Goal: Task Accomplishment & Management: Use online tool/utility

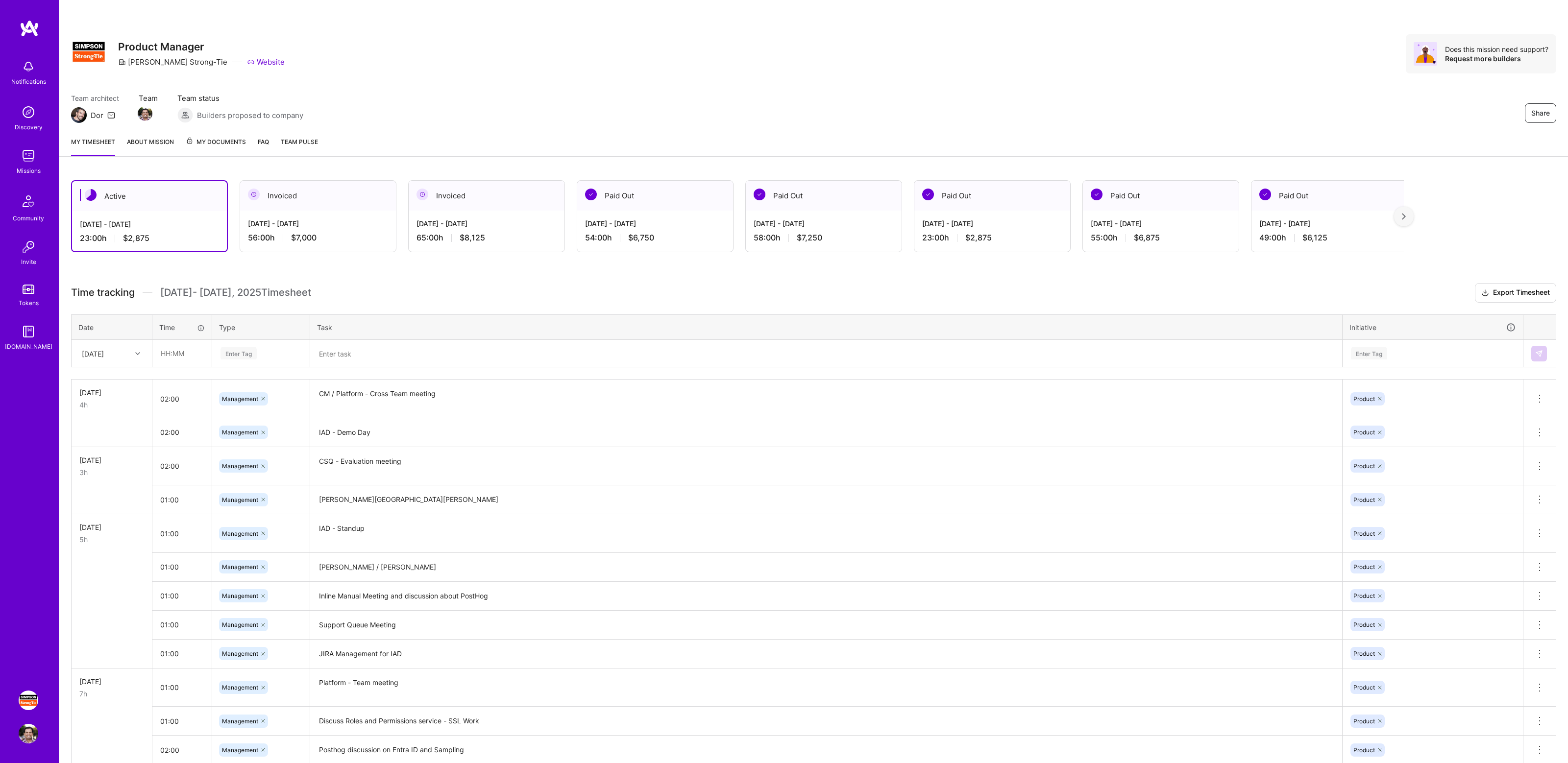
click at [1172, 92] on div "Share Product Manager [PERSON_NAME]-Tie Website Does this mission need support?…" at bounding box center [814, 64] width 1509 height 129
click at [1176, 83] on div "Share Product Manager [PERSON_NAME]-Tie Website Does this mission need support?…" at bounding box center [814, 64] width 1509 height 129
click at [1191, 60] on div "Share Product Manager [PERSON_NAME]-Tie Website Does this mission need support?…" at bounding box center [814, 54] width 1485 height 39
click at [1142, 90] on div "Share Product Manager [PERSON_NAME]-Tie Website Does this mission need support?…" at bounding box center [814, 64] width 1509 height 129
click at [274, 349] on div "Enter Tag" at bounding box center [261, 353] width 83 height 12
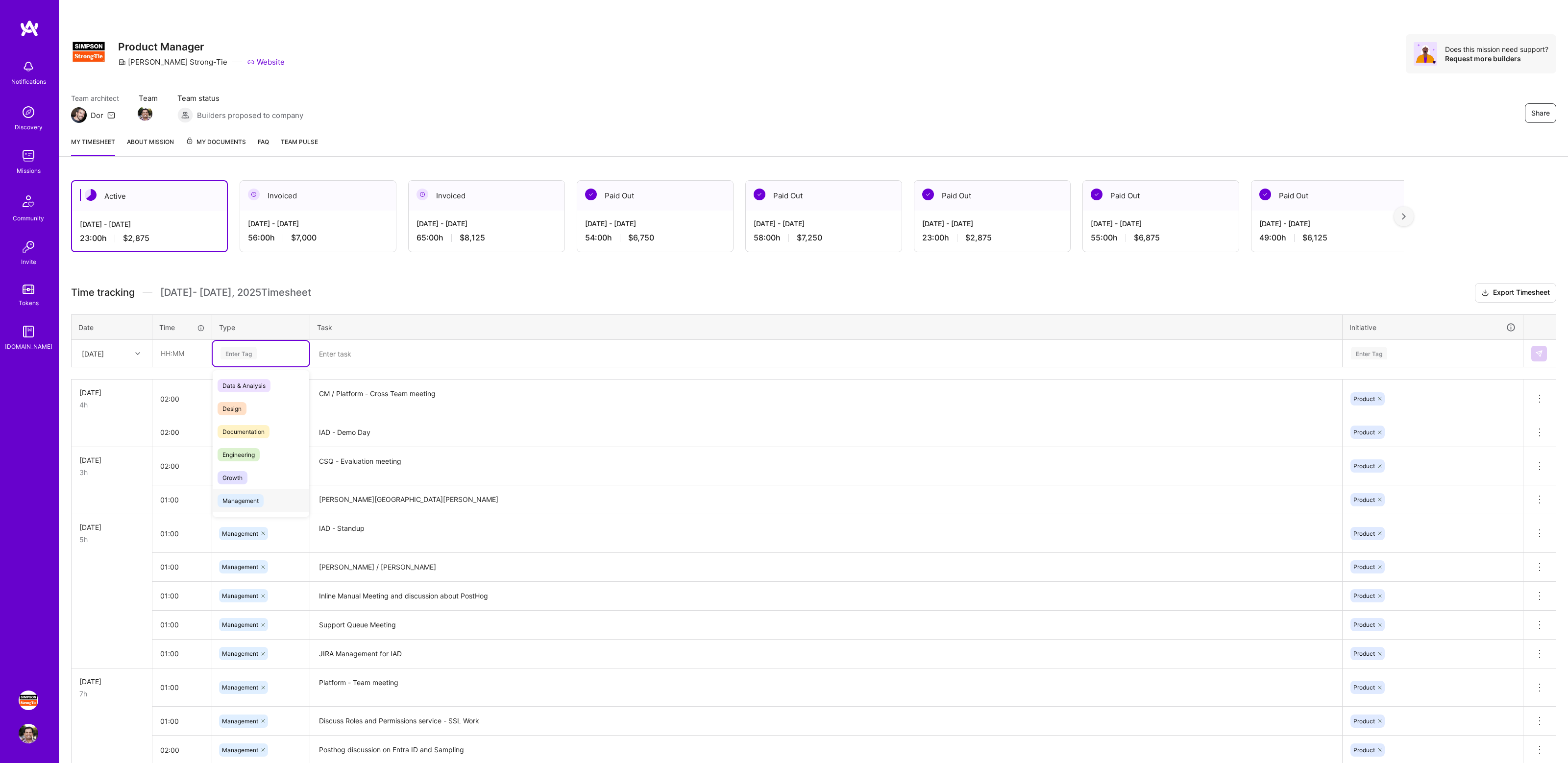
click at [254, 492] on div "Management" at bounding box center [261, 501] width 96 height 23
click at [202, 355] on input "text" at bounding box center [182, 354] width 58 height 26
type input "01:00"
click at [351, 347] on textarea at bounding box center [826, 353] width 1030 height 25
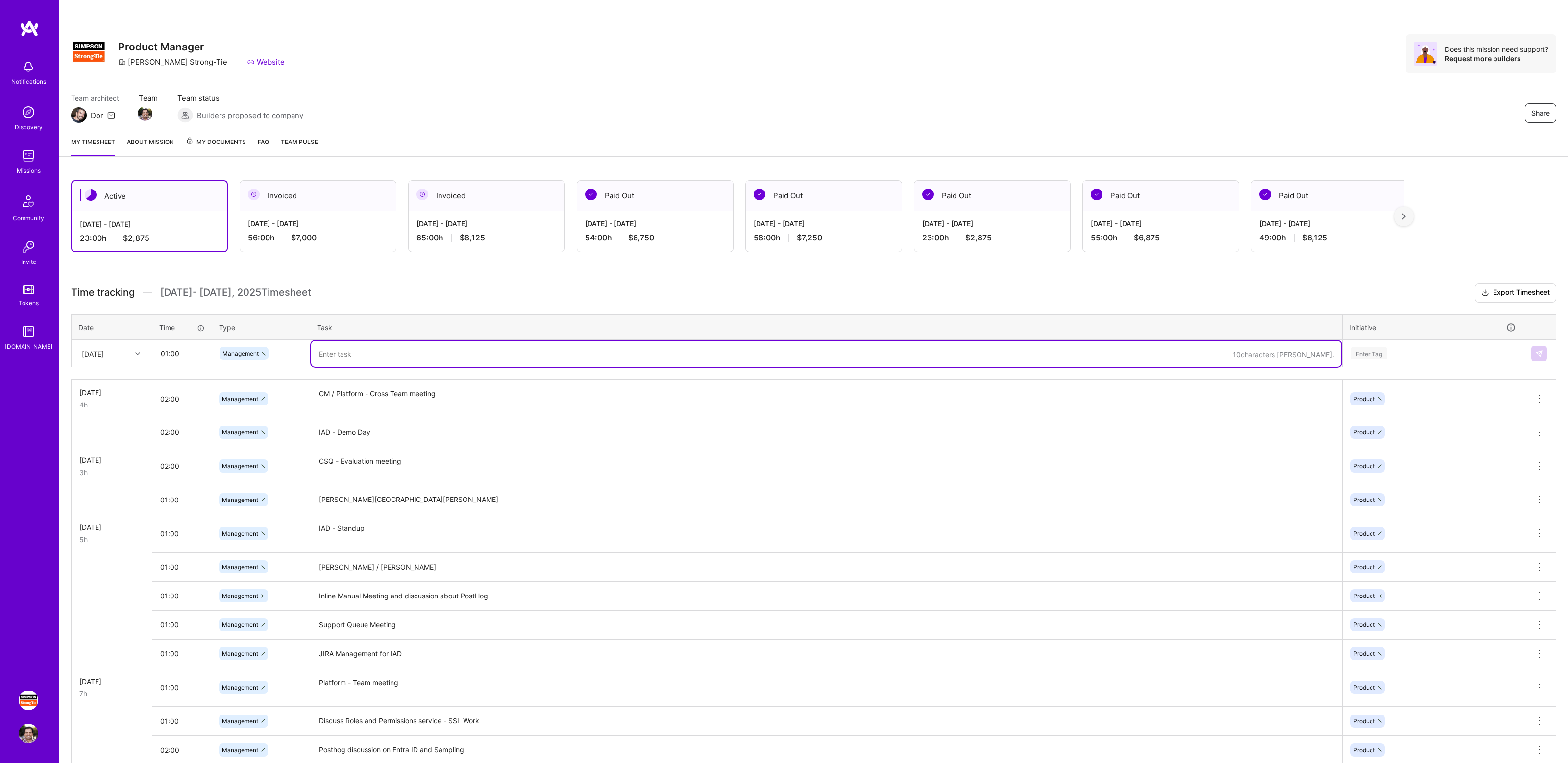
click at [357, 351] on textarea at bounding box center [826, 354] width 1030 height 26
type textarea "IAD - Demo Day"
click at [1412, 354] on div "Enter Tag" at bounding box center [1433, 353] width 166 height 12
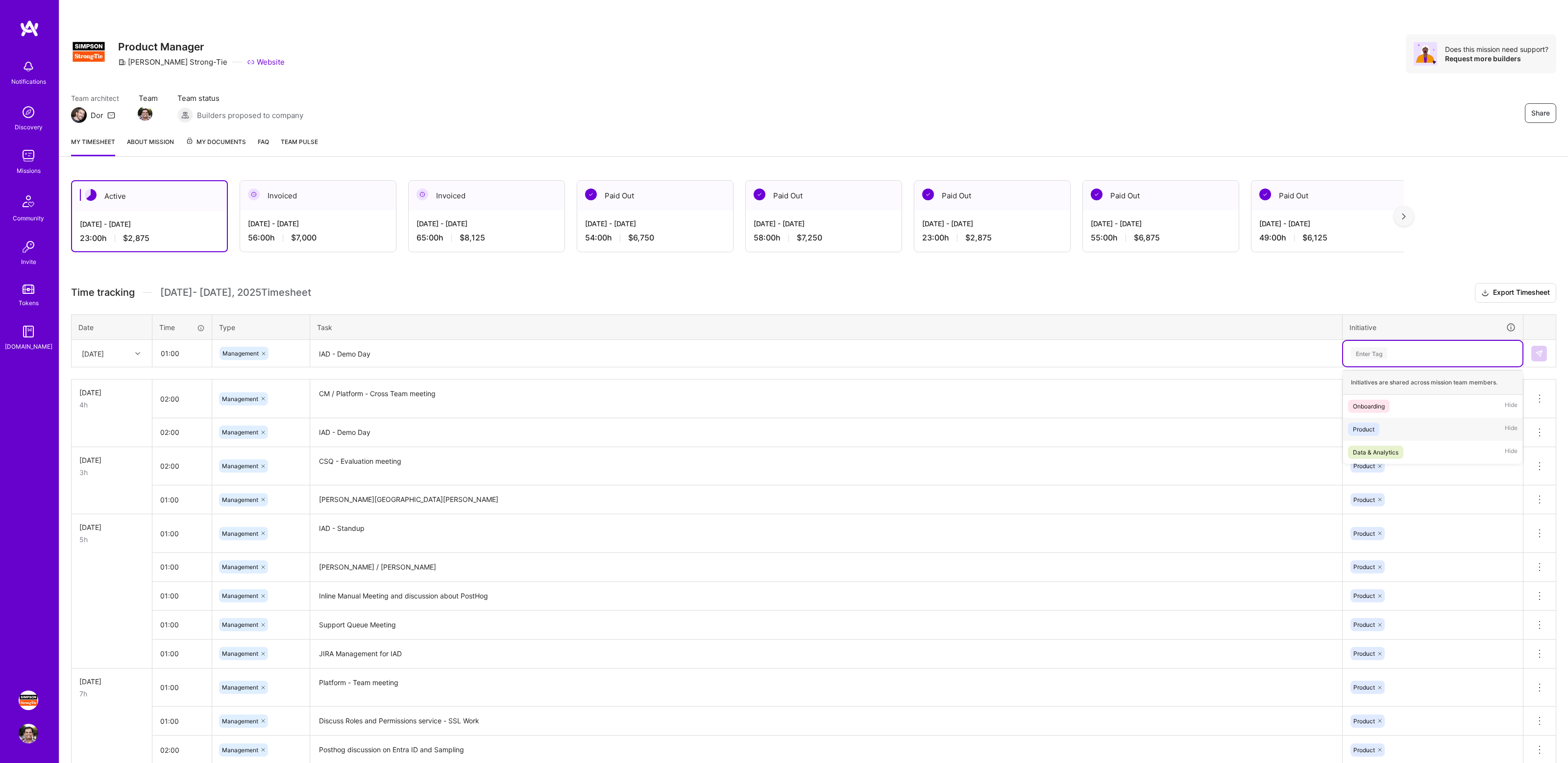
click at [1385, 430] on div "Product Hide" at bounding box center [1433, 429] width 179 height 23
click at [1385, 430] on div at bounding box center [1380, 432] width 10 height 13
click at [1477, 367] on table "Date Time Type Task Initiative [DATE] 01:00 Management IAD - Demo Day Product" at bounding box center [814, 341] width 1485 height 54
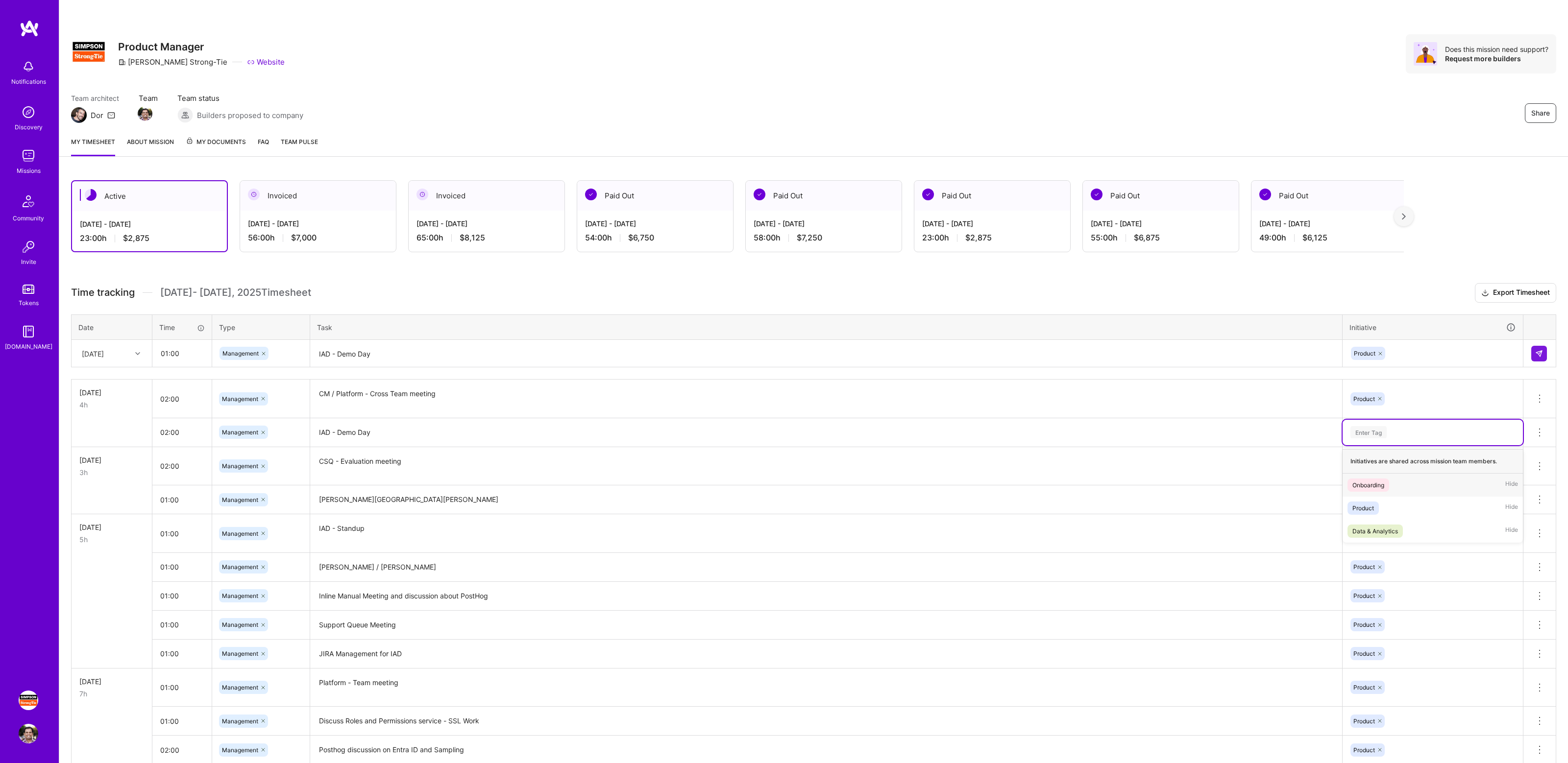
click at [1417, 424] on div "Enter Tag" at bounding box center [1433, 432] width 180 height 25
click at [1374, 504] on div "Product" at bounding box center [1363, 508] width 21 height 10
click at [176, 350] on input "01:00" at bounding box center [182, 354] width 58 height 26
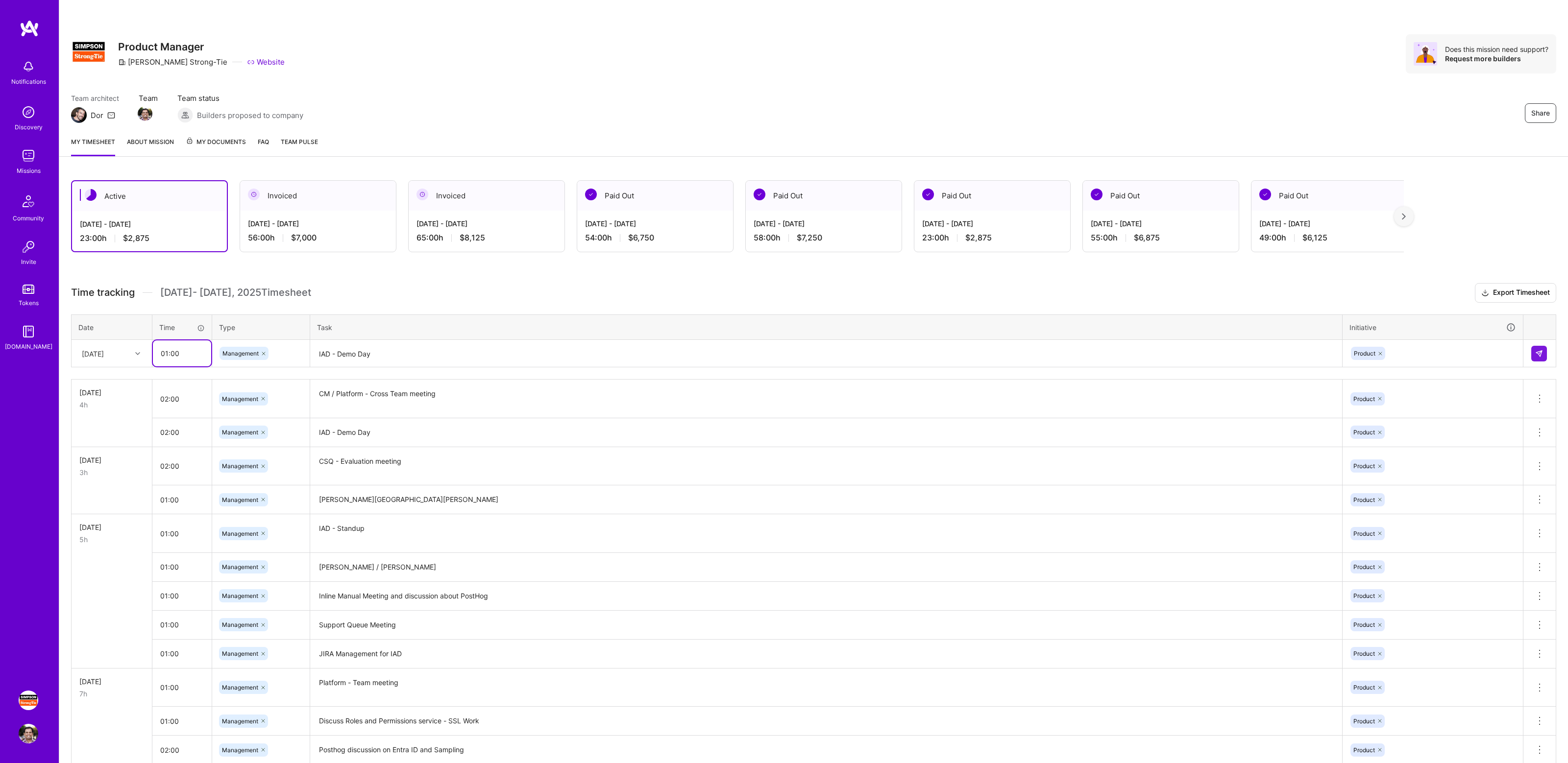
click at [176, 350] on input "01:00" at bounding box center [182, 354] width 58 height 26
click at [418, 281] on div "Active [DATE] - [DATE] 23:00 h $2,875 Invoiced [DATE] - [DATE] 56:00 h $7,000 I…" at bounding box center [814, 610] width 1509 height 883
click at [294, 219] on div "[DATE] - [DATE]" at bounding box center [318, 224] width 140 height 10
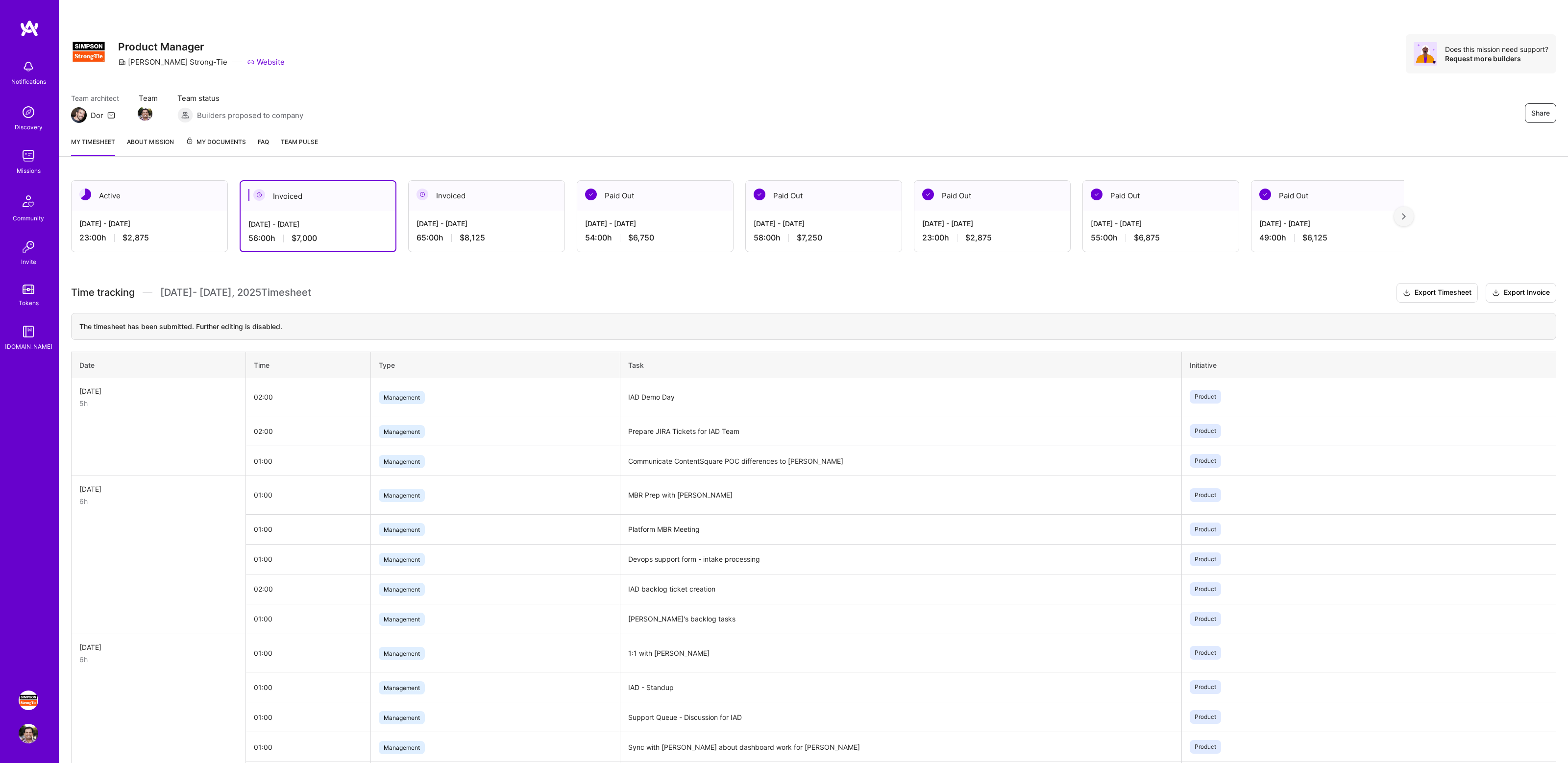
click at [186, 219] on div "[DATE] - [DATE]" at bounding box center [149, 224] width 140 height 10
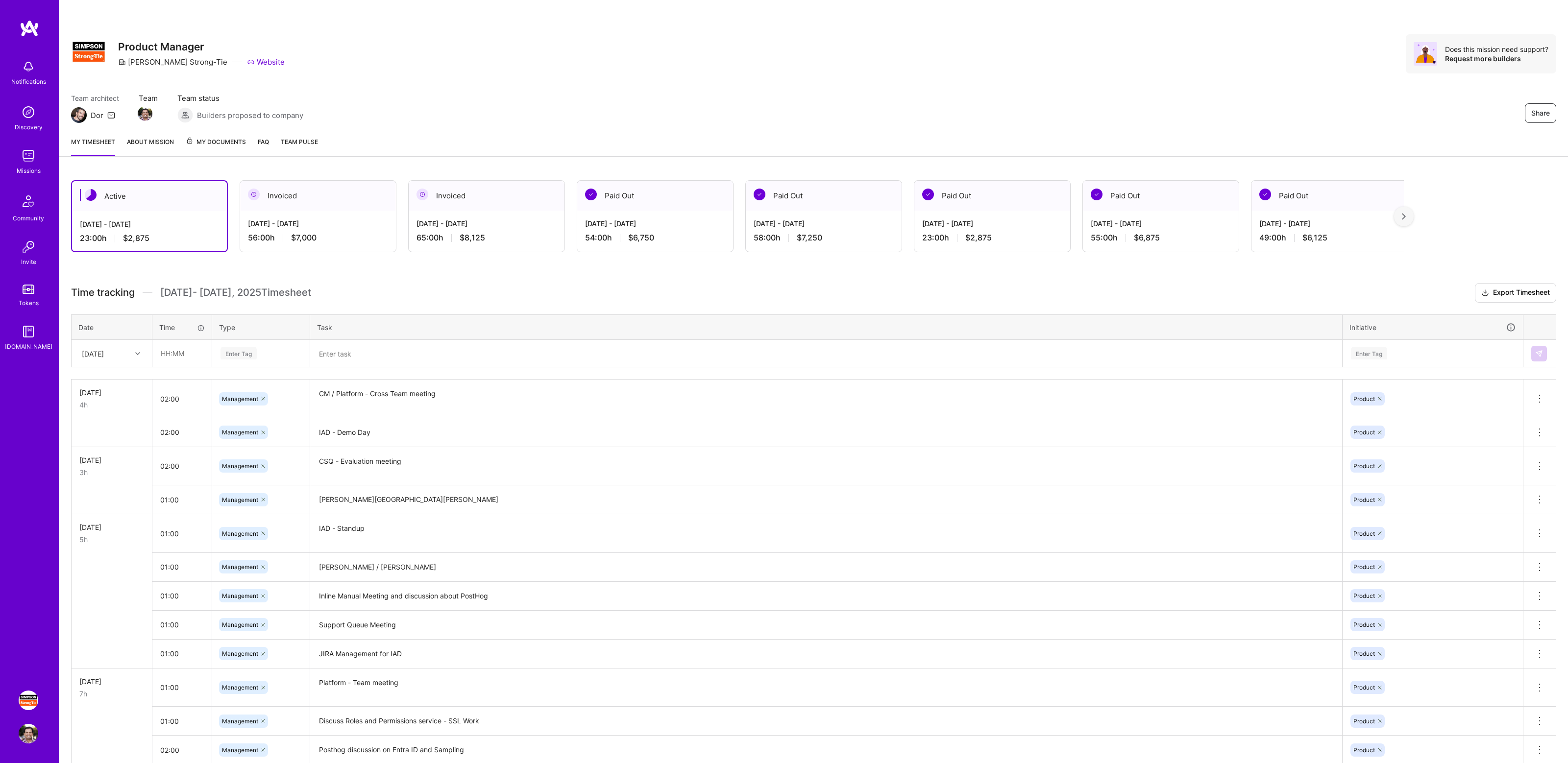
click at [549, 290] on h3 "Time tracking [DATE] - [DATE] Timesheet Export Timesheet" at bounding box center [814, 293] width 1485 height 19
click at [573, 285] on h3 "Time tracking [DATE] - [DATE] Timesheet Export Timesheet" at bounding box center [814, 293] width 1485 height 19
click at [756, 109] on div "Team architect Dor Team Team status Builders proposed to company Share" at bounding box center [814, 108] width 1485 height 30
click at [955, 88] on div "Share Product Manager [PERSON_NAME]-Tie Website Does this mission need support?…" at bounding box center [814, 64] width 1509 height 129
click at [1024, 87] on div "Share Product Manager [PERSON_NAME]-Tie Website Does this mission need support?…" at bounding box center [814, 64] width 1509 height 129
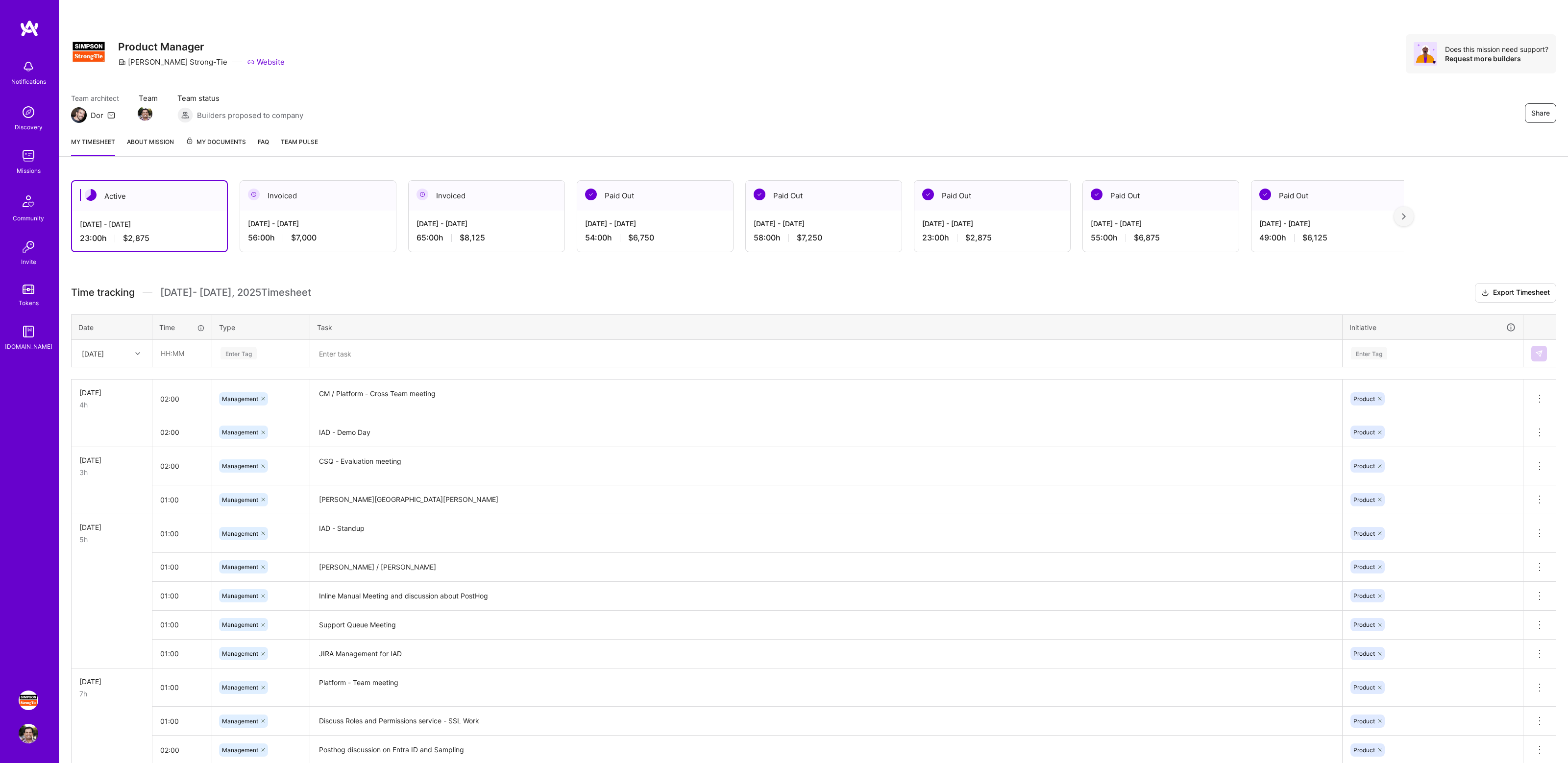
click at [548, 265] on div "Active Aug 16 - Aug 31, 2025 23:00 h $2,875 Invoiced Aug 1 - Aug 15, 2025 56:00…" at bounding box center [814, 610] width 1509 height 883
click at [1025, 73] on div "Share Product Manager [PERSON_NAME]-Tie Website Does this mission need support?…" at bounding box center [814, 54] width 1485 height 39
click at [1135, 73] on div "Share Product Manager [PERSON_NAME]-Tie Website Does this mission need support?…" at bounding box center [814, 54] width 1485 height 39
